Goal: Transaction & Acquisition: Purchase product/service

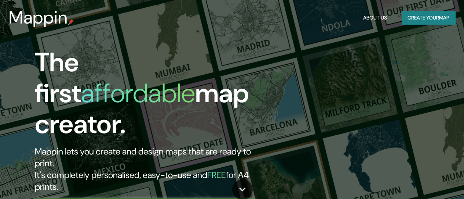
type input "san [PERSON_NAME]"
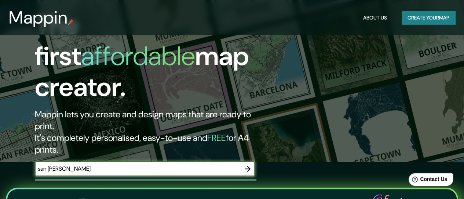
scroll to position [73, 0]
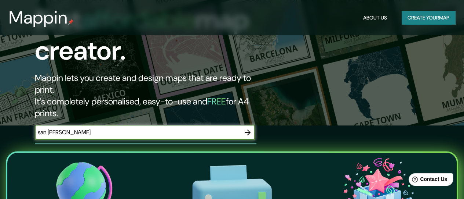
click at [251, 128] on icon "button" at bounding box center [247, 132] width 9 height 9
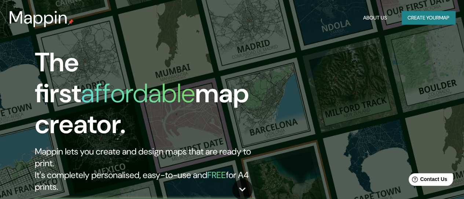
type input "S"
type input "m"
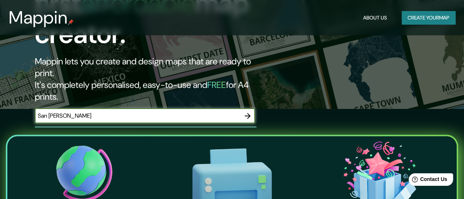
scroll to position [73, 0]
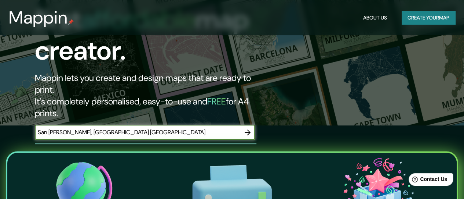
type input "San [PERSON_NAME], [GEOGRAPHIC_DATA] [GEOGRAPHIC_DATA]"
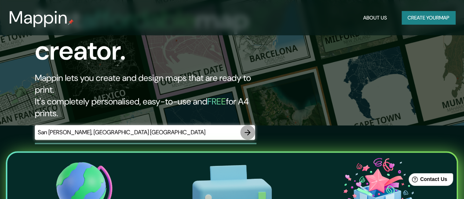
click at [246, 128] on icon "button" at bounding box center [247, 132] width 9 height 9
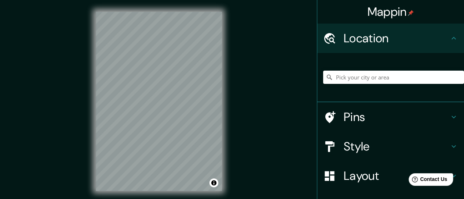
click at [236, 134] on div "Mappin Location Pins Style Layout Border Choose a border. Hint : you can make l…" at bounding box center [232, 107] width 464 height 214
click at [75, 125] on div "Mappin Location Pins Style Layout Border Choose a border. Hint : you can make l…" at bounding box center [232, 107] width 464 height 214
click at [371, 40] on h4 "Location" at bounding box center [397, 38] width 106 height 15
click at [91, 124] on div "© Mapbox © OpenStreetMap Improve this map" at bounding box center [159, 101] width 150 height 202
click at [246, 84] on div "Mappin Location Pins Style Layout Border Choose a border. Hint : you can make l…" at bounding box center [232, 107] width 464 height 214
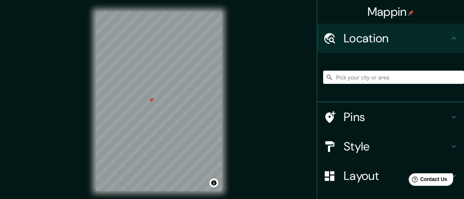
click at [151, 99] on div at bounding box center [151, 100] width 6 height 6
click at [362, 77] on input "Pick your city or area" at bounding box center [393, 76] width 141 height 13
click at [414, 76] on input "Pick your city or area" at bounding box center [393, 76] width 141 height 13
click at [368, 152] on h4 "Style" at bounding box center [397, 146] width 106 height 15
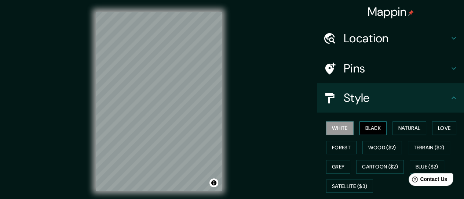
click at [373, 125] on button "Black" at bounding box center [374, 128] width 28 height 14
click at [404, 126] on button "Natural" at bounding box center [410, 128] width 34 height 14
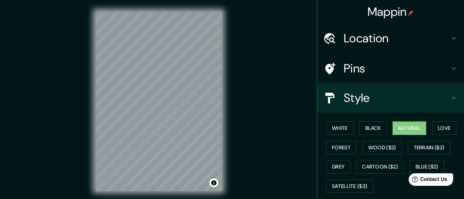
click at [184, 123] on div "© Mapbox © OpenStreetMap Improve this map" at bounding box center [159, 101] width 150 height 202
click at [394, 32] on h4 "Location" at bounding box center [397, 38] width 106 height 15
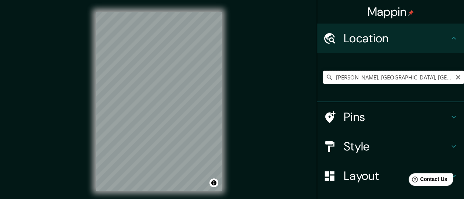
click at [403, 73] on input "[PERSON_NAME], [GEOGRAPHIC_DATA], [GEOGRAPHIC_DATA]" at bounding box center [393, 76] width 141 height 13
click at [416, 72] on input "[PERSON_NAME], [GEOGRAPHIC_DATA], [GEOGRAPHIC_DATA]" at bounding box center [393, 76] width 141 height 13
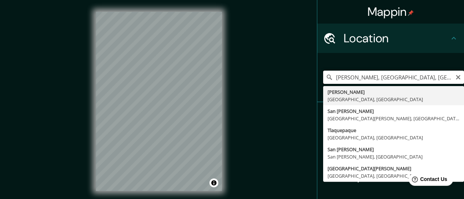
click at [431, 78] on input "[PERSON_NAME], [GEOGRAPHIC_DATA], [GEOGRAPHIC_DATA]" at bounding box center [393, 76] width 141 height 13
drag, startPoint x: 431, startPoint y: 78, endPoint x: 297, endPoint y: 81, distance: 134.4
click at [297, 81] on div "Mappin Location [PERSON_NAME], [GEOGRAPHIC_DATA], [GEOGRAPHIC_DATA] [PERSON_NAM…" at bounding box center [232, 107] width 464 height 214
click at [425, 74] on input "[PERSON_NAME], [GEOGRAPHIC_DATA], [GEOGRAPHIC_DATA]" at bounding box center [393, 76] width 141 height 13
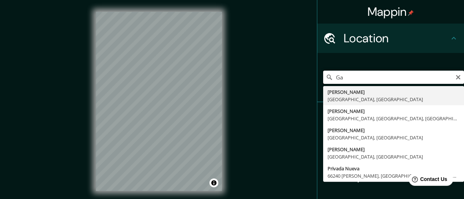
type input "G"
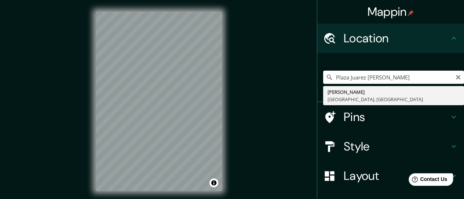
type input "[PERSON_NAME], [GEOGRAPHIC_DATA], [GEOGRAPHIC_DATA]"
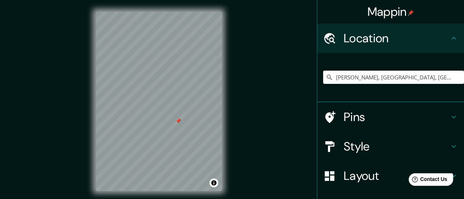
click at [176, 123] on div at bounding box center [178, 121] width 6 height 6
click at [181, 118] on div at bounding box center [182, 116] width 6 height 6
click at [182, 116] on div at bounding box center [182, 116] width 6 height 6
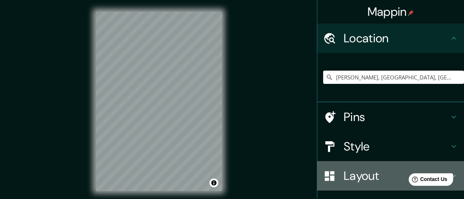
click at [379, 177] on h4 "Layout" at bounding box center [397, 175] width 106 height 15
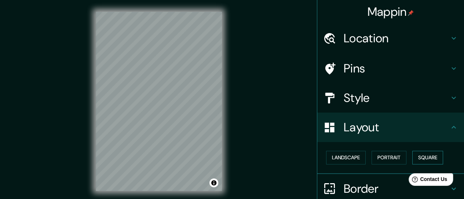
click at [416, 156] on button "Square" at bounding box center [428, 157] width 31 height 14
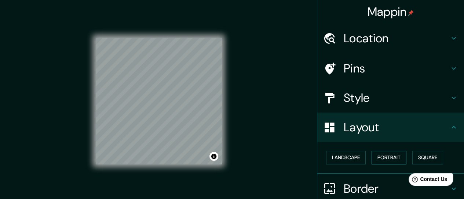
click at [386, 156] on button "Portrait" at bounding box center [389, 157] width 35 height 14
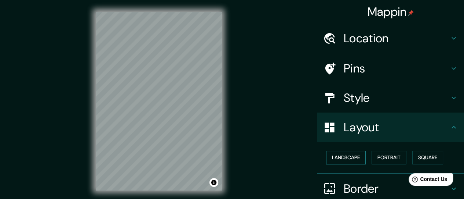
click at [339, 158] on button "Landscape" at bounding box center [346, 157] width 40 height 14
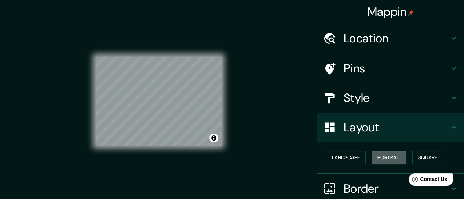
click at [393, 155] on button "Portrait" at bounding box center [389, 157] width 35 height 14
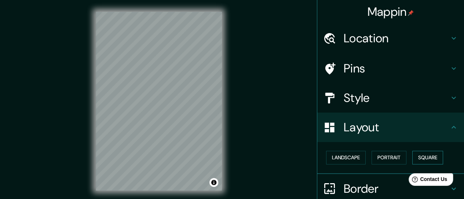
click at [421, 154] on button "Square" at bounding box center [428, 157] width 31 height 14
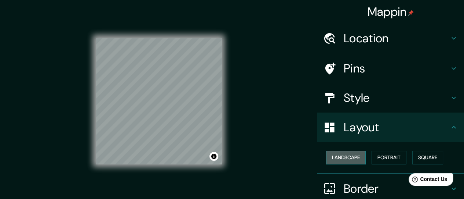
click at [360, 154] on button "Landscape" at bounding box center [346, 157] width 40 height 14
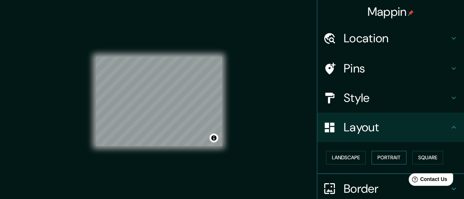
click at [380, 153] on button "Portrait" at bounding box center [389, 157] width 35 height 14
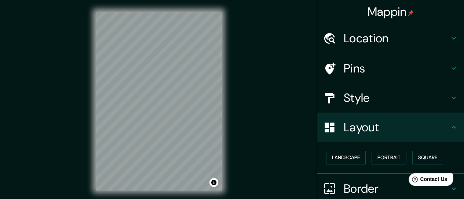
click at [416, 99] on h4 "Style" at bounding box center [397, 97] width 106 height 15
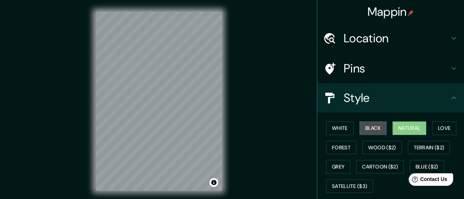
click at [368, 127] on button "Black" at bounding box center [374, 128] width 28 height 14
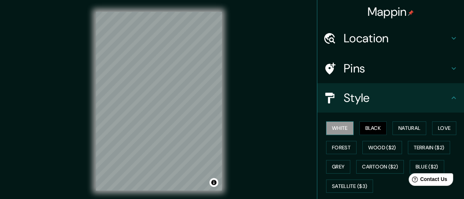
click at [337, 126] on button "White" at bounding box center [340, 128] width 28 height 14
click at [344, 146] on button "Forest" at bounding box center [341, 148] width 30 height 14
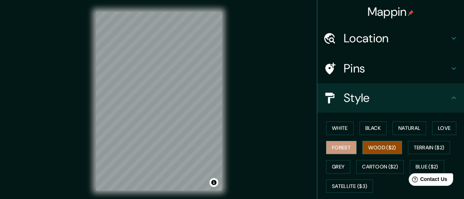
click at [371, 142] on button "Wood ($2)" at bounding box center [383, 148] width 40 height 14
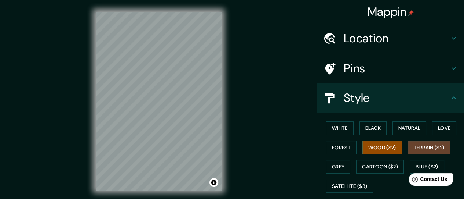
click at [414, 146] on button "Terrain ($2)" at bounding box center [429, 148] width 43 height 14
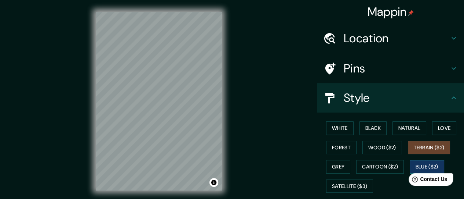
click at [410, 161] on button "Blue ($2)" at bounding box center [427, 167] width 35 height 14
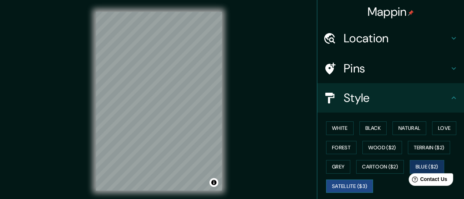
click at [342, 182] on button "Satellite ($3)" at bounding box center [349, 186] width 47 height 14
click at [340, 163] on button "Grey" at bounding box center [338, 167] width 24 height 14
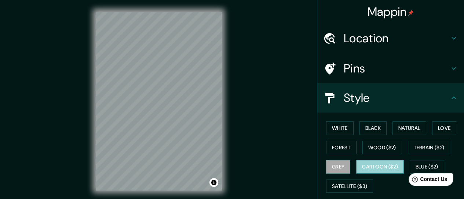
click at [364, 168] on button "Cartoon ($2)" at bounding box center [380, 167] width 48 height 14
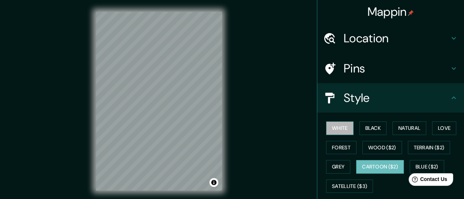
click at [333, 126] on button "White" at bounding box center [340, 128] width 28 height 14
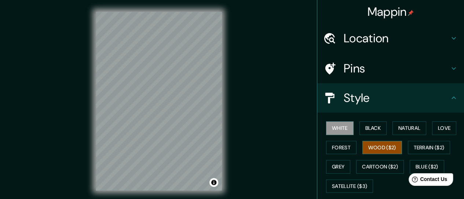
click at [376, 141] on button "Wood ($2)" at bounding box center [383, 148] width 40 height 14
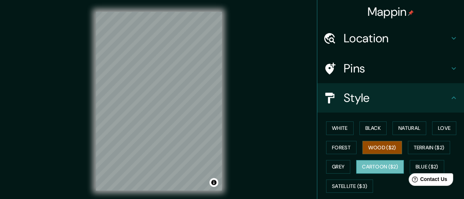
click at [368, 171] on button "Cartoon ($2)" at bounding box center [380, 167] width 48 height 14
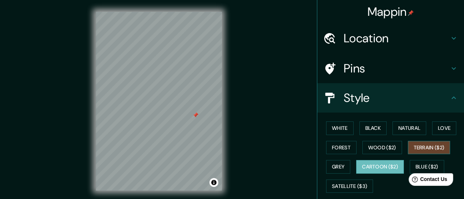
click at [410, 147] on button "Terrain ($2)" at bounding box center [429, 148] width 43 height 14
click at [196, 115] on div at bounding box center [196, 115] width 6 height 6
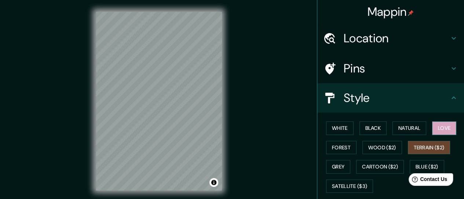
click at [440, 127] on button "Love" at bounding box center [444, 128] width 24 height 14
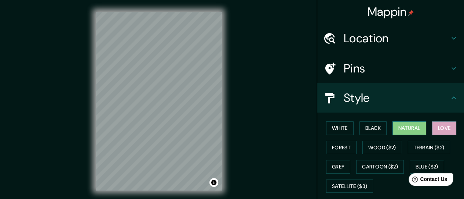
click at [412, 125] on button "Natural" at bounding box center [410, 128] width 34 height 14
click at [371, 127] on button "Black" at bounding box center [374, 128] width 28 height 14
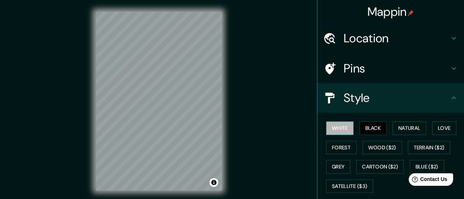
click at [337, 128] on button "White" at bounding box center [340, 128] width 28 height 14
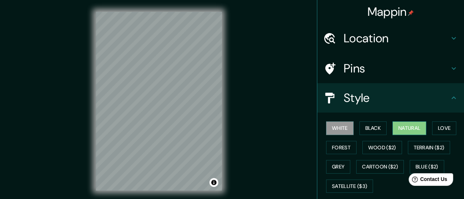
click at [399, 129] on button "Natural" at bounding box center [410, 128] width 34 height 14
